Goal: Check status: Check status

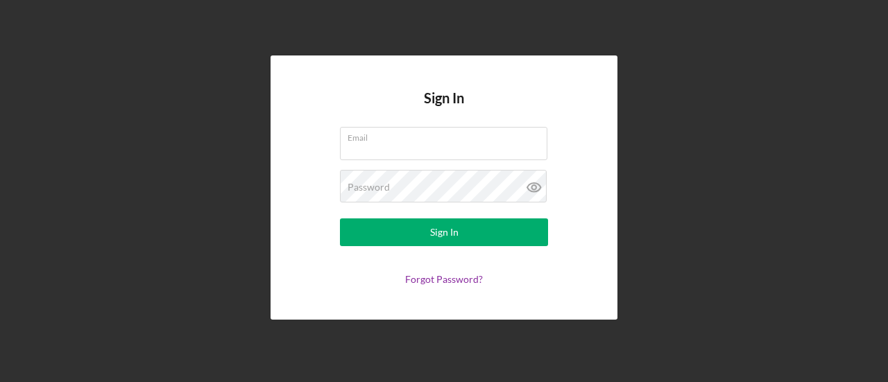
type input "[PERSON_NAME] [PERSON_NAME]"
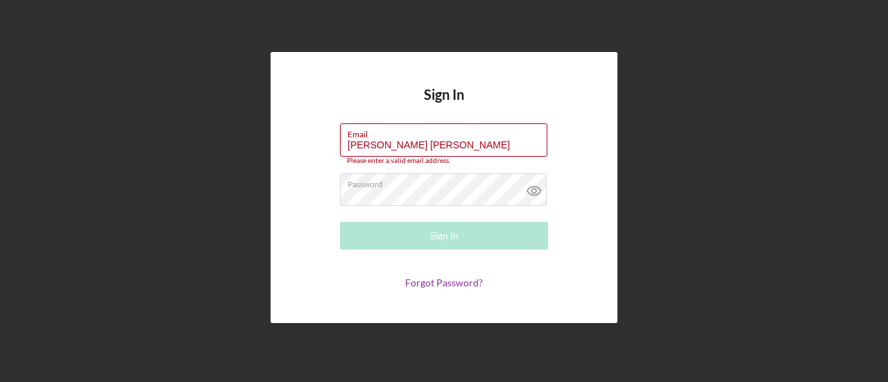
click at [530, 181] on icon at bounding box center [534, 190] width 35 height 35
click at [247, 164] on div "Sign In Email [PERSON_NAME] [PERSON_NAME] Please enter a valid email address. P…" at bounding box center [444, 187] width 874 height 375
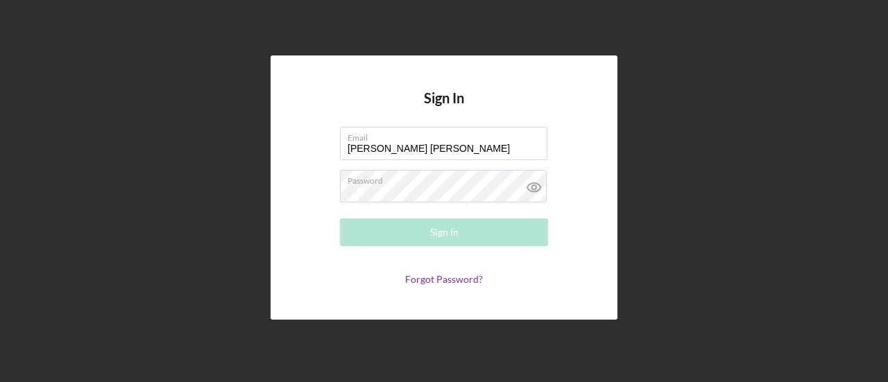
drag, startPoint x: 415, startPoint y: 149, endPoint x: 313, endPoint y: 144, distance: 101.4
click at [313, 144] on form "Email [PERSON_NAME] [PERSON_NAME] Please enter a valid email address. Password …" at bounding box center [443, 206] width 277 height 158
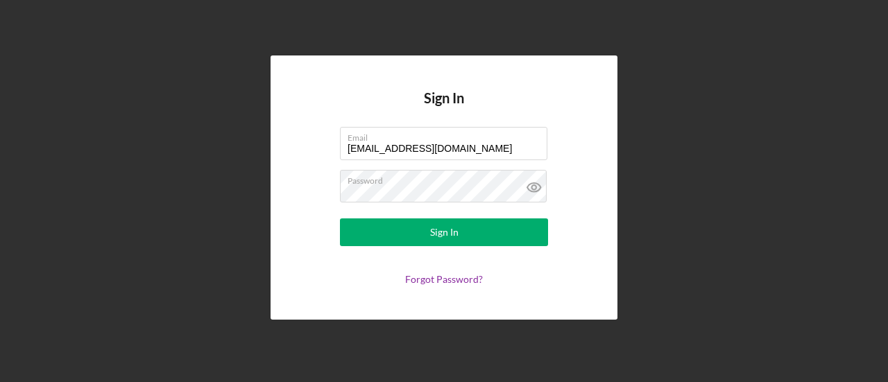
type input "[EMAIL_ADDRESS][DOMAIN_NAME]"
click at [340, 218] on button "Sign In" at bounding box center [444, 232] width 208 height 28
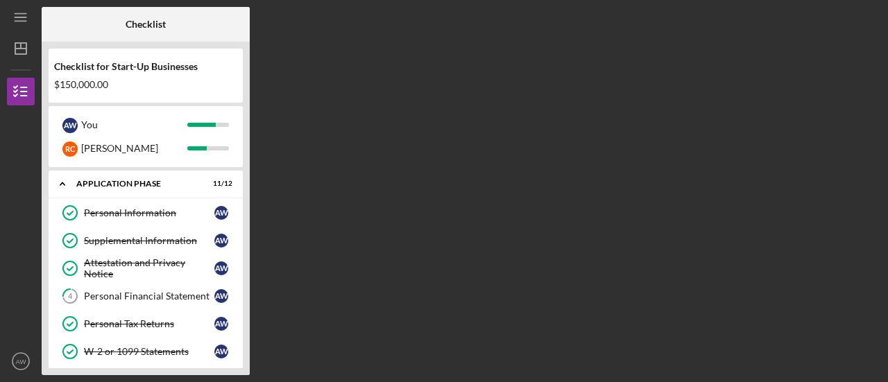
scroll to position [65, 0]
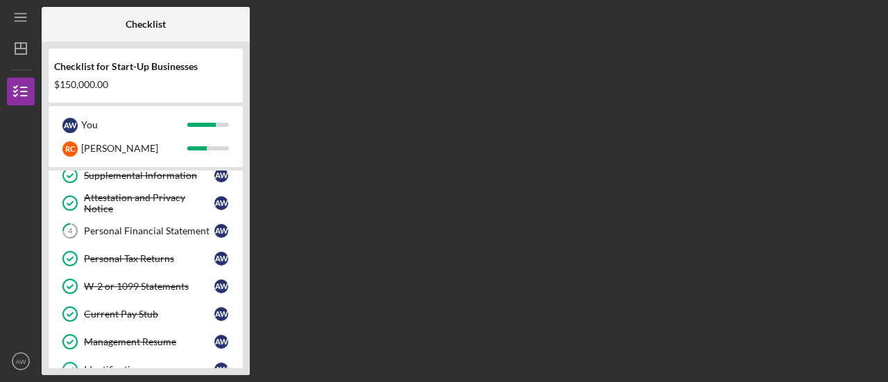
click at [131, 235] on link "4 Personal Financial Statement A W" at bounding box center [145, 231] width 180 height 28
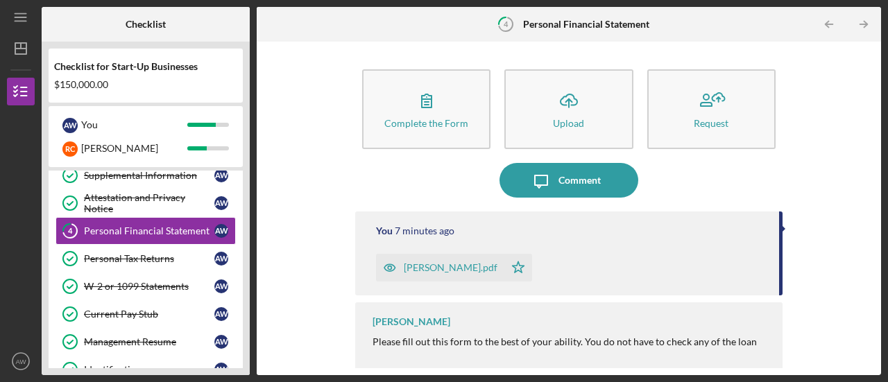
click at [391, 264] on icon "button" at bounding box center [390, 268] width 28 height 28
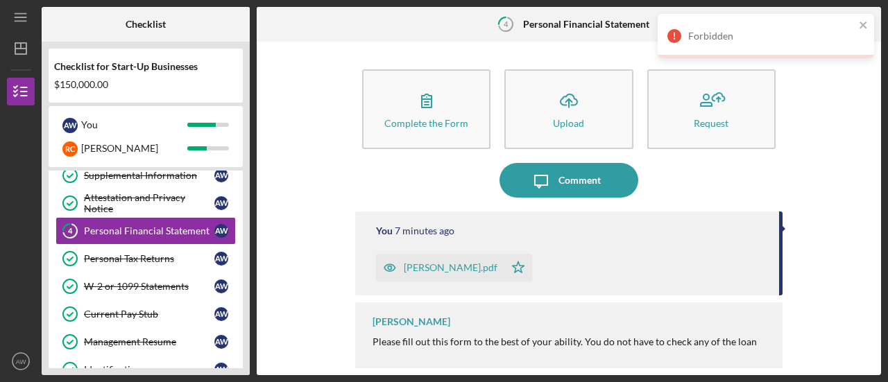
click at [388, 268] on icon "button" at bounding box center [389, 267] width 3 height 3
click at [390, 266] on icon "button" at bounding box center [390, 268] width 28 height 28
click at [860, 23] on icon "close" at bounding box center [862, 24] width 7 height 7
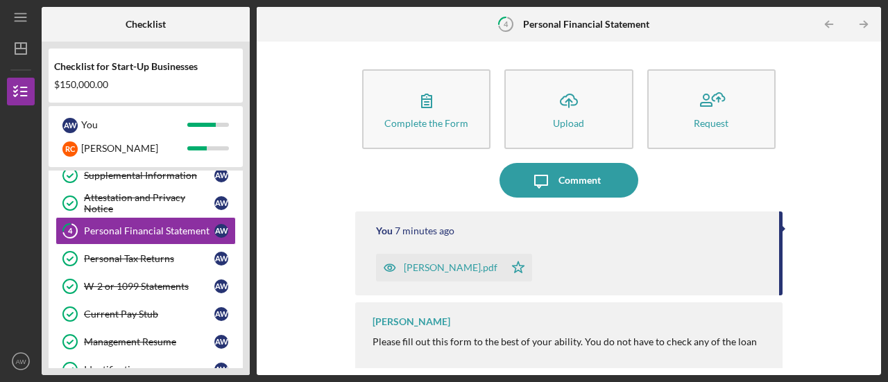
click at [18, 363] on text "AW" at bounding box center [20, 362] width 11 height 8
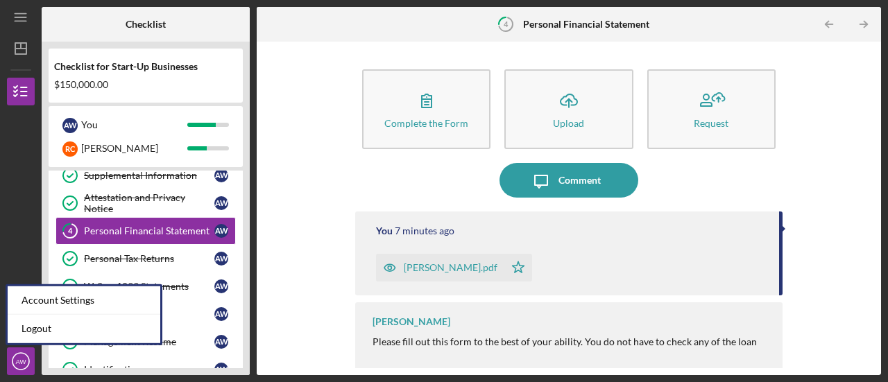
click at [40, 335] on link "Logout" at bounding box center [84, 329] width 153 height 28
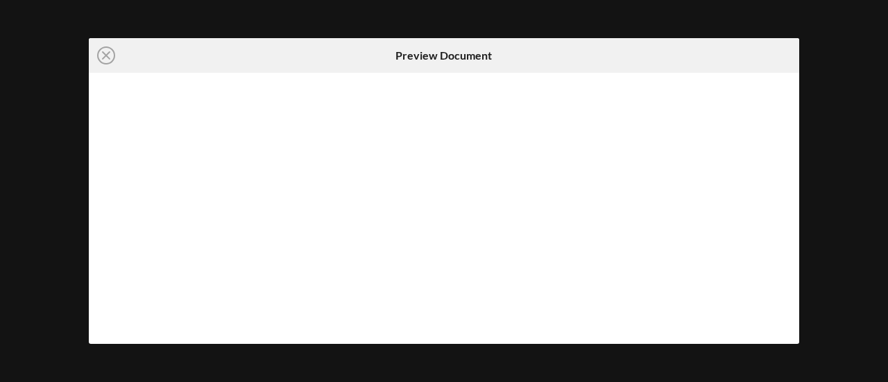
type input "[EMAIL_ADDRESS][DOMAIN_NAME]"
